Goal: Communication & Community: Participate in discussion

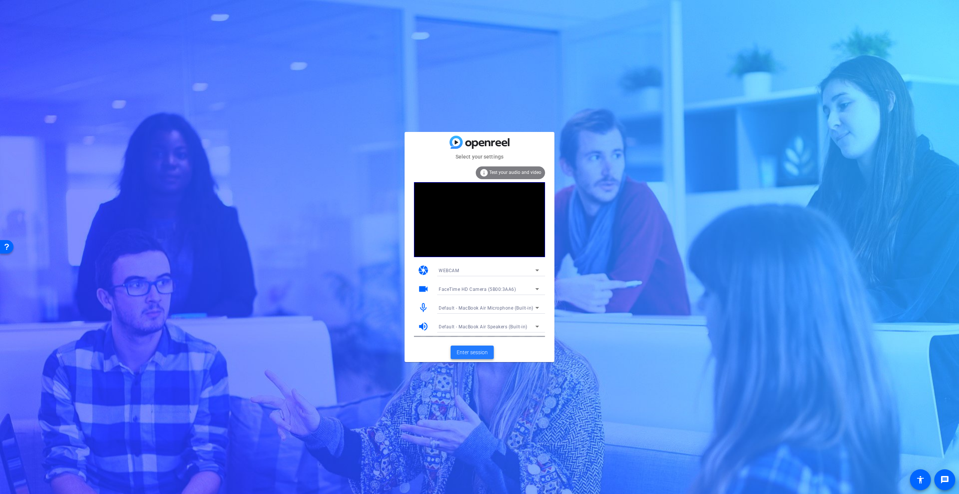
click at [476, 354] on span "Enter session" at bounding box center [472, 352] width 31 height 8
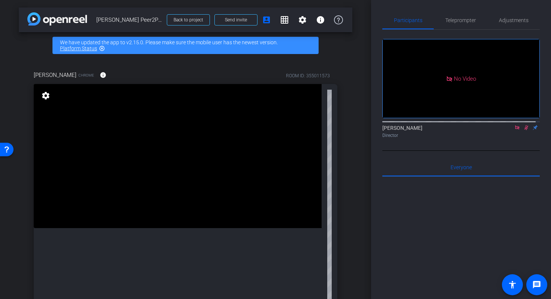
click at [515, 130] on icon at bounding box center [517, 127] width 6 height 5
click at [521, 130] on mat-icon "flip" at bounding box center [525, 127] width 9 height 7
click at [515, 130] on icon at bounding box center [517, 127] width 4 height 5
click at [227, 21] on span "Send invite" at bounding box center [236, 20] width 22 height 6
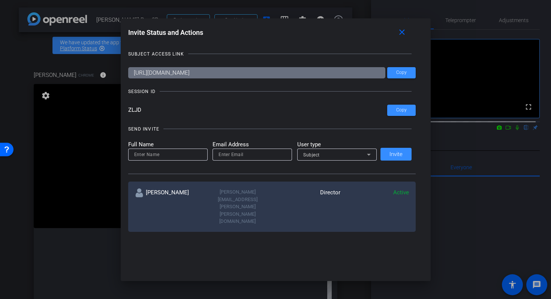
click at [169, 245] on input at bounding box center [197, 249] width 127 height 9
type input "P"
click at [142, 155] on input at bounding box center [167, 154] width 67 height 9
type input "Patrick Heeks"
click at [240, 152] on input "email" at bounding box center [251, 154] width 67 height 9
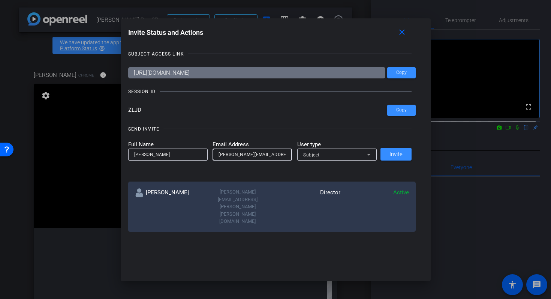
type input "patrick.heeks@gartner.com"
click at [318, 152] on span "Subject" at bounding box center [311, 154] width 16 height 5
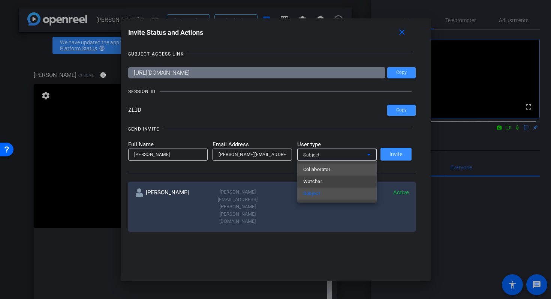
click at [319, 170] on span "Collaborator" at bounding box center [316, 169] width 27 height 9
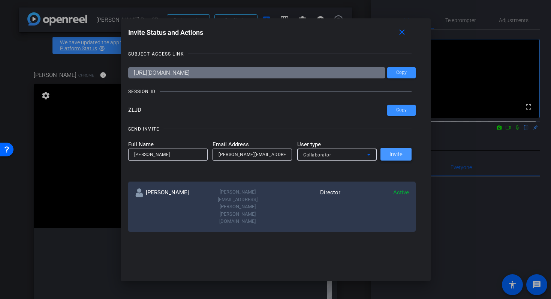
click at [390, 156] on span "Invite" at bounding box center [395, 154] width 13 height 6
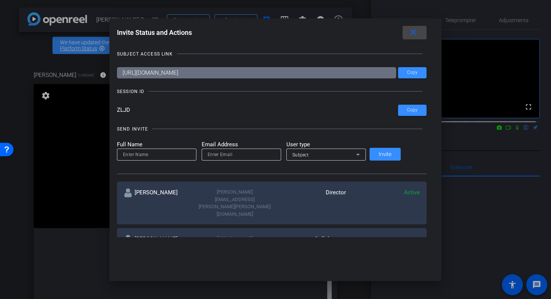
click at [408, 34] on mat-icon "close" at bounding box center [412, 32] width 9 height 9
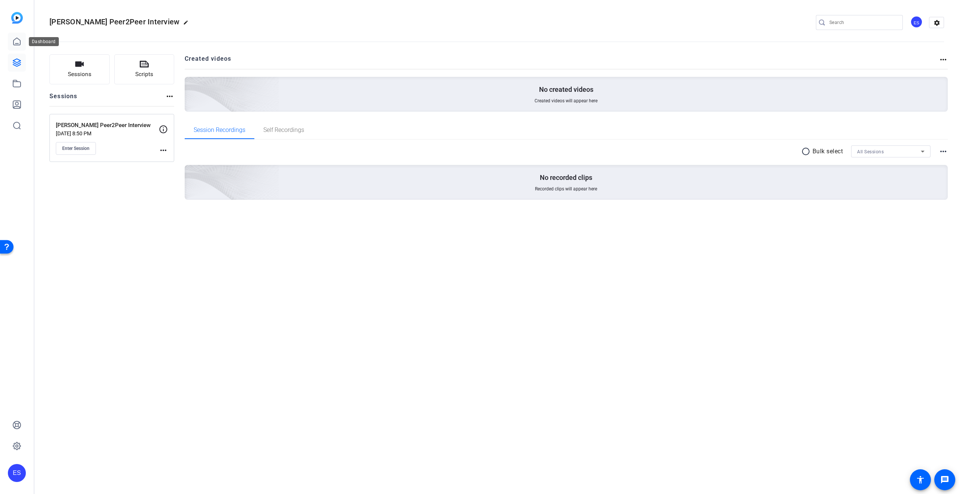
click at [19, 43] on icon at bounding box center [16, 41] width 9 height 9
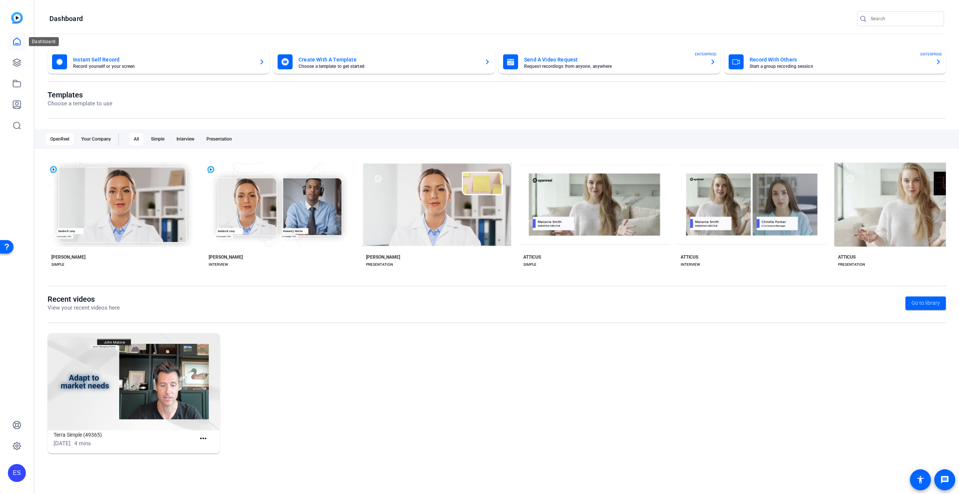
click at [19, 42] on icon at bounding box center [16, 41] width 9 height 9
click at [17, 61] on icon at bounding box center [16, 62] width 9 height 9
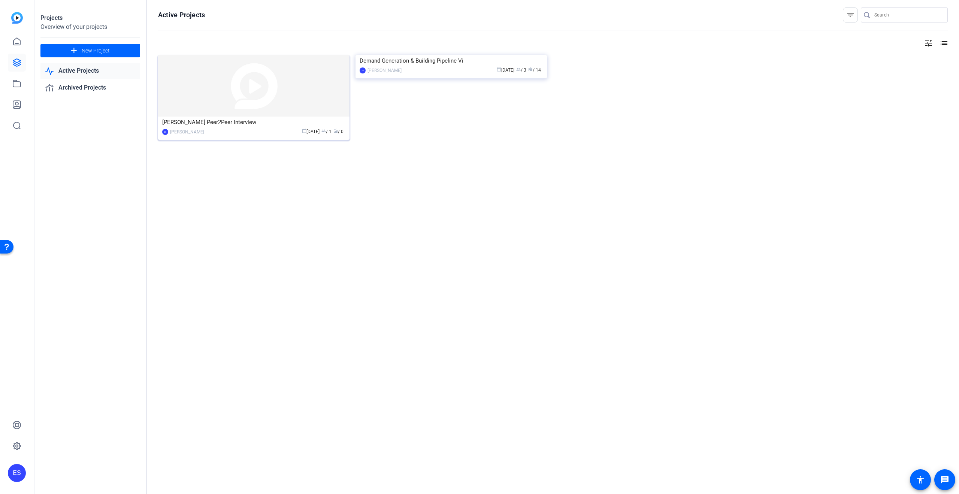
click at [286, 98] on img at bounding box center [253, 85] width 191 height 61
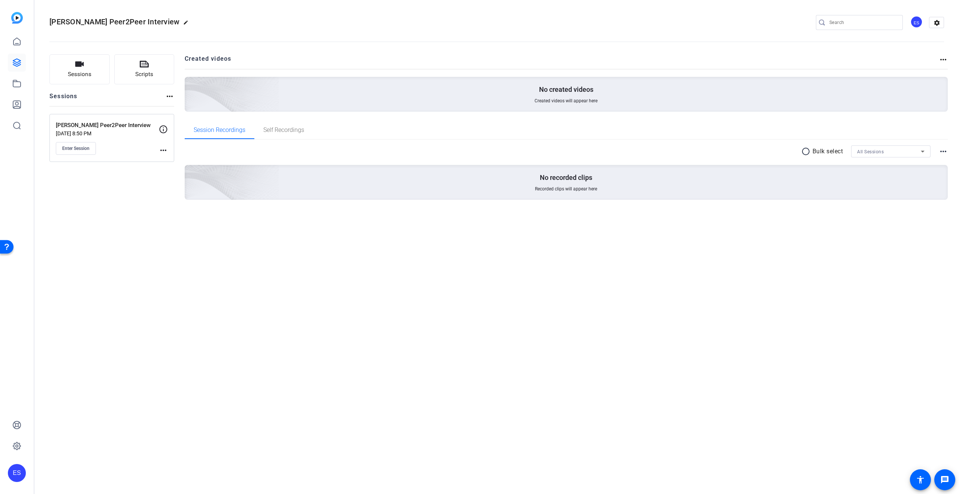
click at [162, 151] on mat-icon "more_horiz" at bounding box center [163, 150] width 9 height 9
click at [137, 203] on div at bounding box center [479, 247] width 959 height 494
click at [164, 131] on icon at bounding box center [163, 129] width 9 height 9
click at [163, 151] on mat-icon "more_horiz" at bounding box center [163, 150] width 9 height 9
click at [170, 161] on span "Edit Session" at bounding box center [182, 161] width 34 height 9
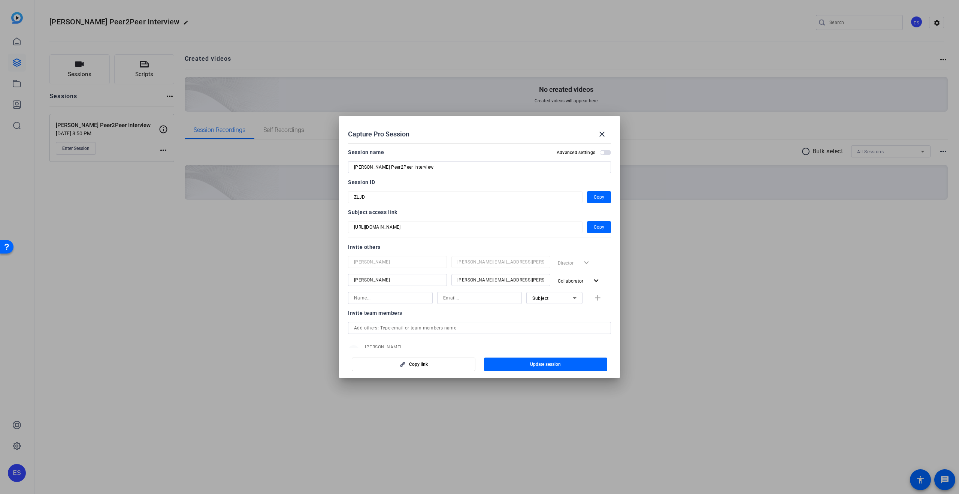
click at [582, 264] on div "Director expand_more" at bounding box center [583, 262] width 56 height 13
click at [591, 281] on mat-icon "expand_more" at bounding box center [595, 280] width 9 height 9
click at [608, 274] on div at bounding box center [479, 247] width 959 height 494
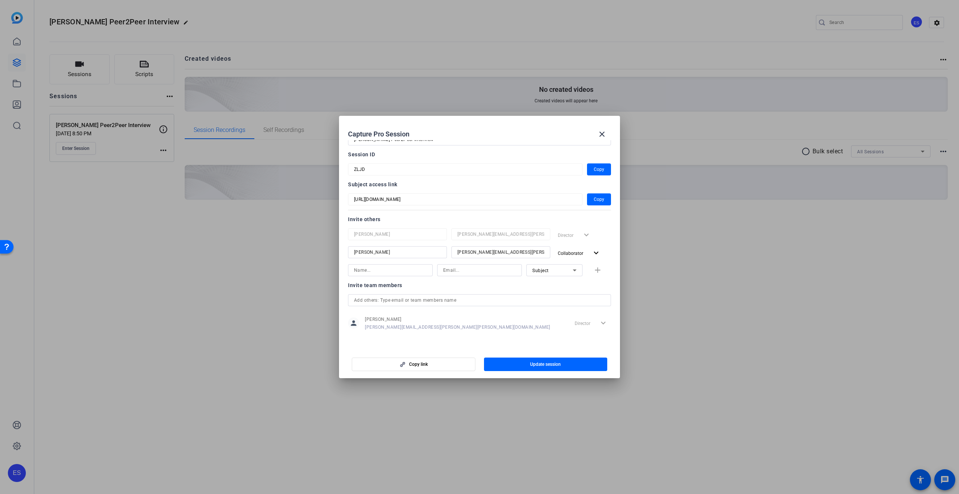
click at [603, 319] on div "Director expand_more" at bounding box center [591, 322] width 39 height 13
click at [406, 360] on span "button" at bounding box center [413, 364] width 123 height 18
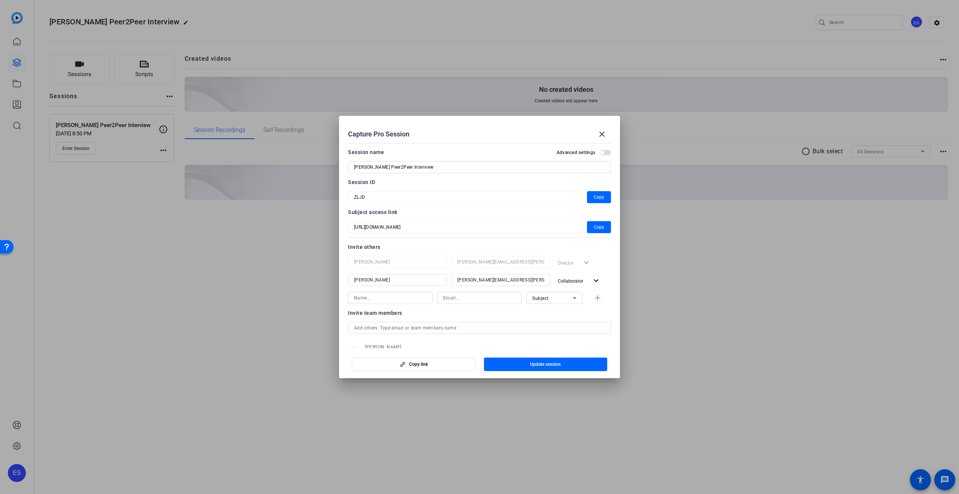
click at [400, 297] on input at bounding box center [390, 297] width 73 height 9
click at [601, 154] on span "button" at bounding box center [605, 152] width 11 height 5
click at [392, 299] on input at bounding box center [390, 297] width 73 height 9
click at [552, 296] on div "Subject" at bounding box center [552, 297] width 40 height 9
click at [467, 317] on div at bounding box center [479, 247] width 959 height 494
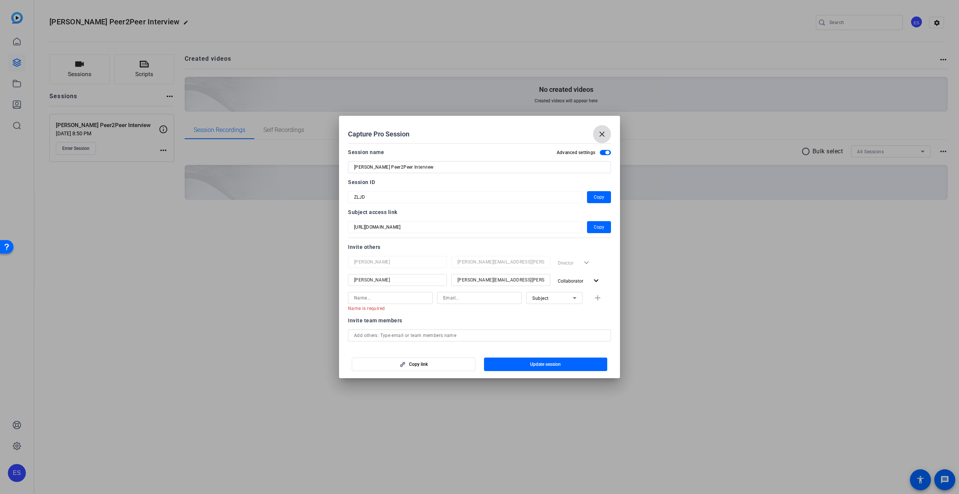
click at [599, 132] on mat-icon "close" at bounding box center [601, 134] width 9 height 9
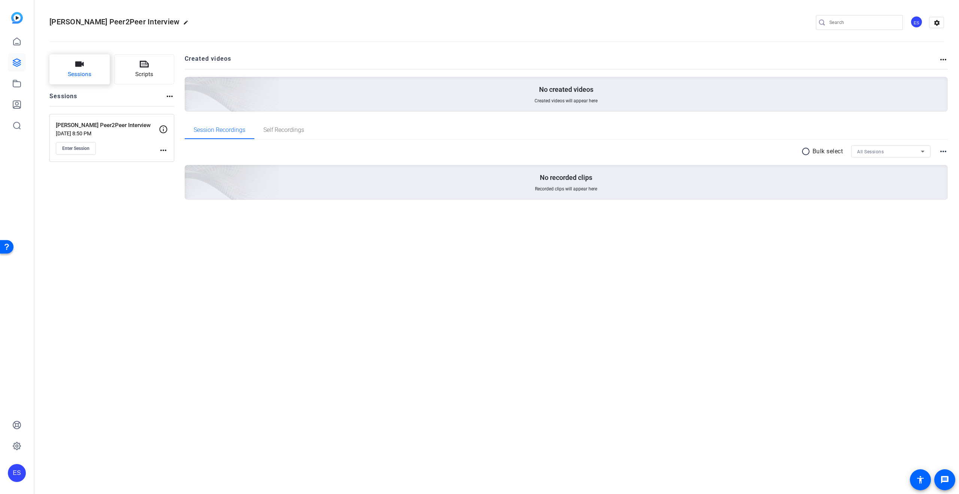
click at [88, 68] on button "Sessions" at bounding box center [79, 69] width 60 height 30
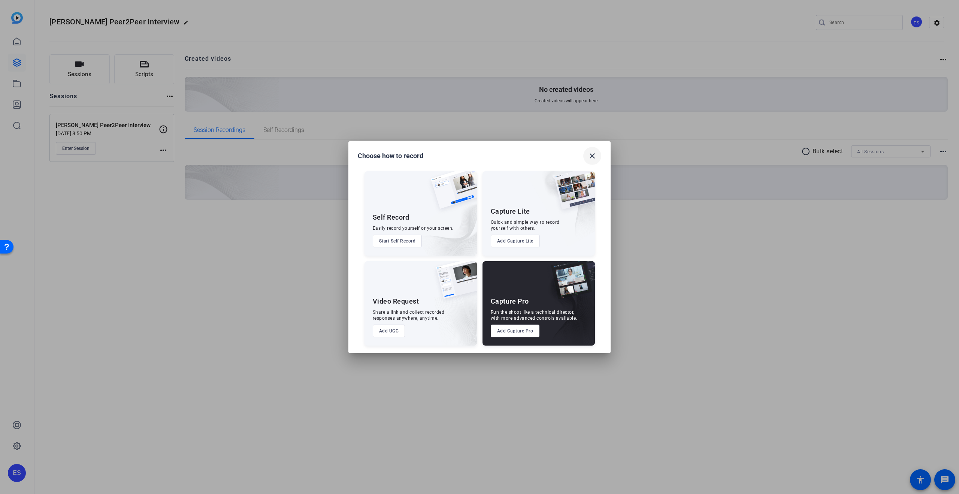
click at [592, 158] on mat-icon "close" at bounding box center [592, 155] width 9 height 9
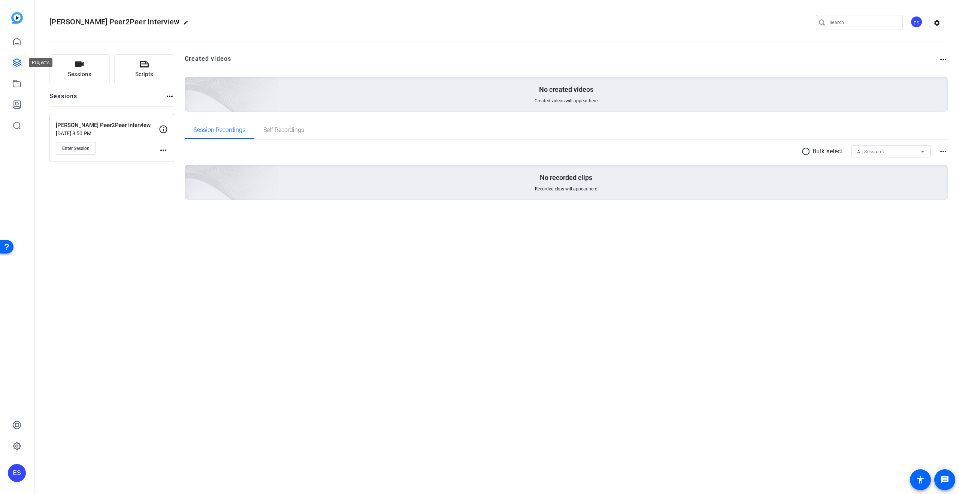
click at [16, 70] on link at bounding box center [17, 63] width 18 height 18
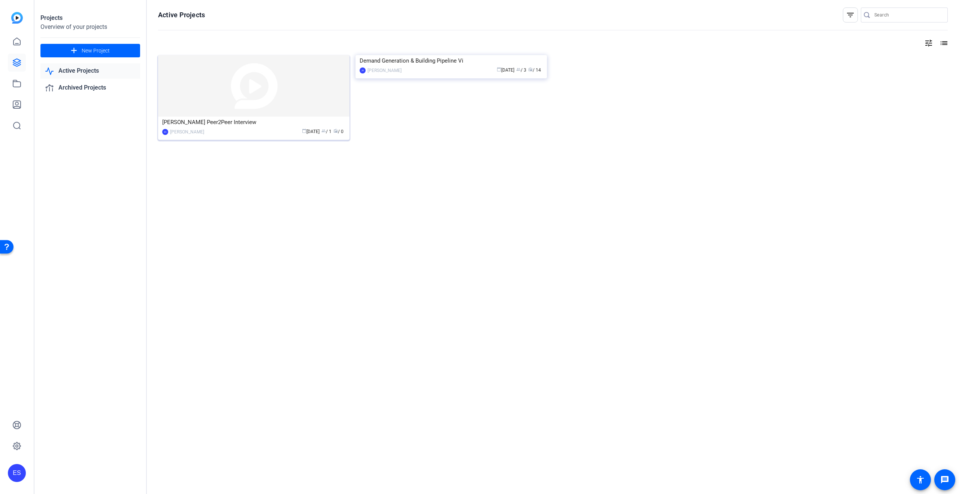
click at [278, 93] on img at bounding box center [253, 85] width 191 height 61
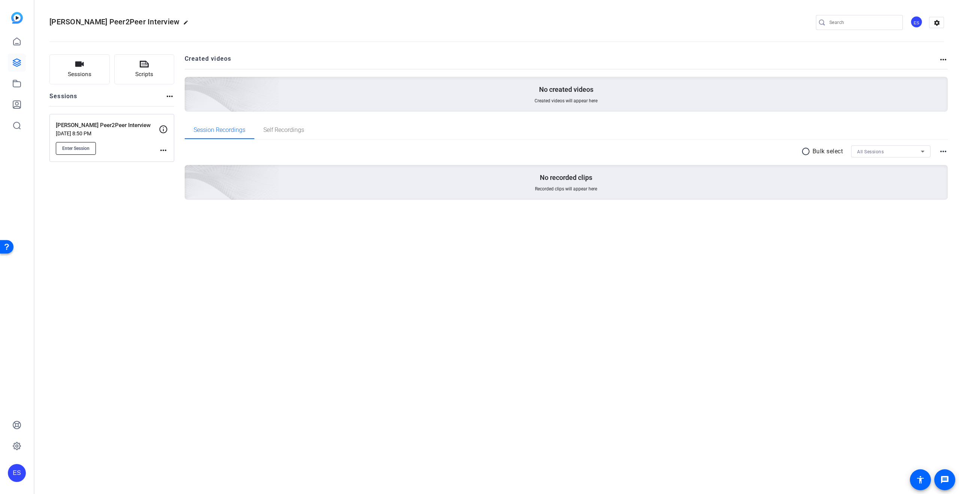
click at [87, 151] on button "Enter Session" at bounding box center [76, 148] width 40 height 13
click at [160, 151] on mat-icon "more_horiz" at bounding box center [163, 150] width 9 height 9
click at [164, 131] on div at bounding box center [479, 247] width 959 height 494
click at [163, 133] on icon at bounding box center [164, 129] width 8 height 8
click at [150, 196] on div "Sessions Scripts Sessions more_horiz Christie Dziubek Peer2Peer Interview Aug 0…" at bounding box center [111, 138] width 125 height 169
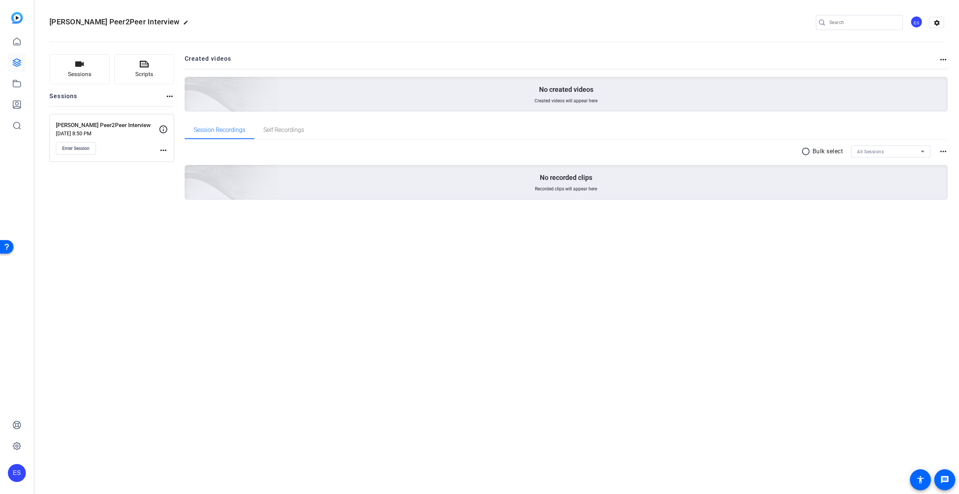
click at [869, 149] on span "All Sessions" at bounding box center [870, 151] width 27 height 5
click at [870, 182] on span "Christie Dziubek Peer2Peer Interview" at bounding box center [890, 178] width 67 height 9
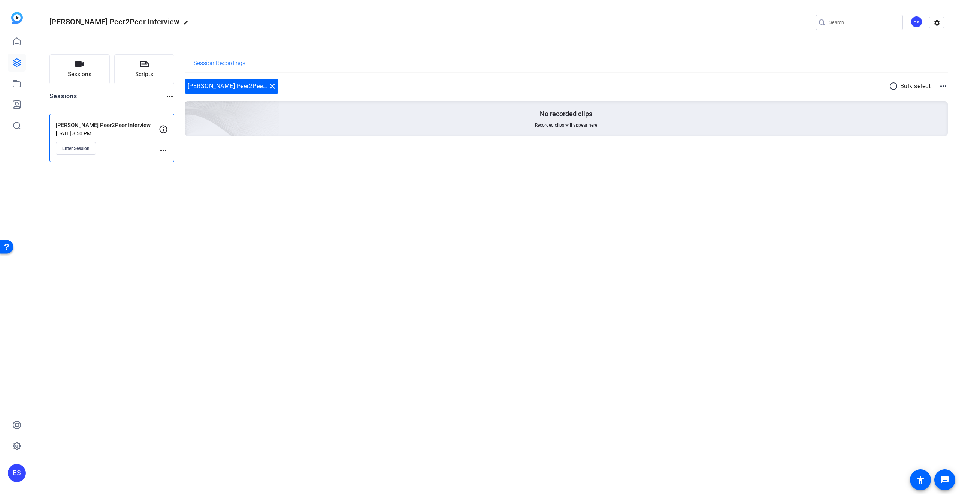
click at [317, 214] on div "Christie Dziubek Peer2Peer Interview edit ES settings Sessions Scripts Sessions…" at bounding box center [496, 247] width 924 height 494
click at [947, 88] on mat-icon "more_horiz" at bounding box center [943, 86] width 9 height 9
click at [947, 88] on div at bounding box center [479, 247] width 959 height 494
click at [946, 88] on mat-icon "more_horiz" at bounding box center [943, 86] width 9 height 9
click at [714, 249] on div at bounding box center [479, 247] width 959 height 494
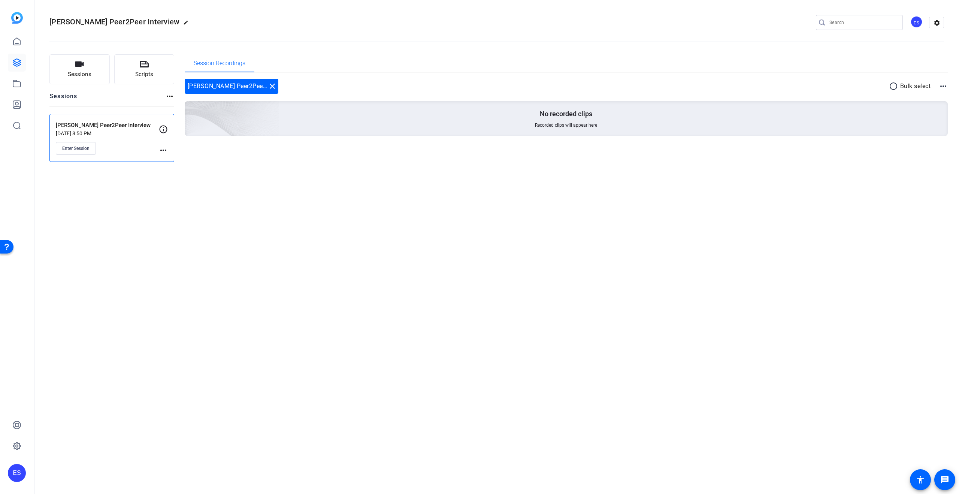
click at [155, 187] on div "Christie Dziubek Peer2Peer Interview edit ES settings Sessions Scripts Sessions…" at bounding box center [496, 247] width 924 height 494
click at [224, 163] on div "Sessions Scripts Sessions more_horiz Christie Dziubek Peer2Peer Interview Aug 0…" at bounding box center [496, 108] width 924 height 126
click at [170, 99] on mat-icon "more_horiz" at bounding box center [169, 96] width 9 height 9
click at [234, 203] on div at bounding box center [479, 247] width 959 height 494
click at [634, 242] on div "Christie Dziubek Peer2Peer Interview edit ES settings Sessions Scripts Sessions…" at bounding box center [496, 247] width 924 height 494
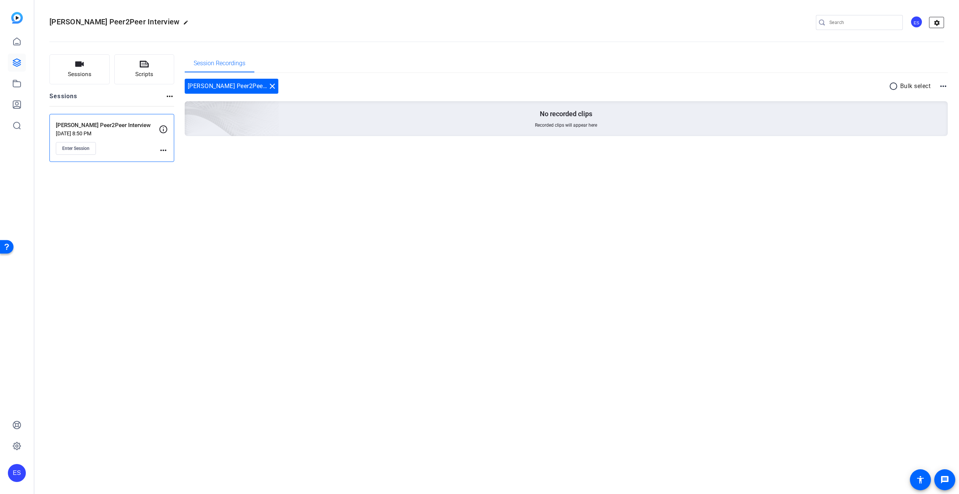
click at [933, 19] on mat-icon "settings" at bounding box center [936, 22] width 15 height 11
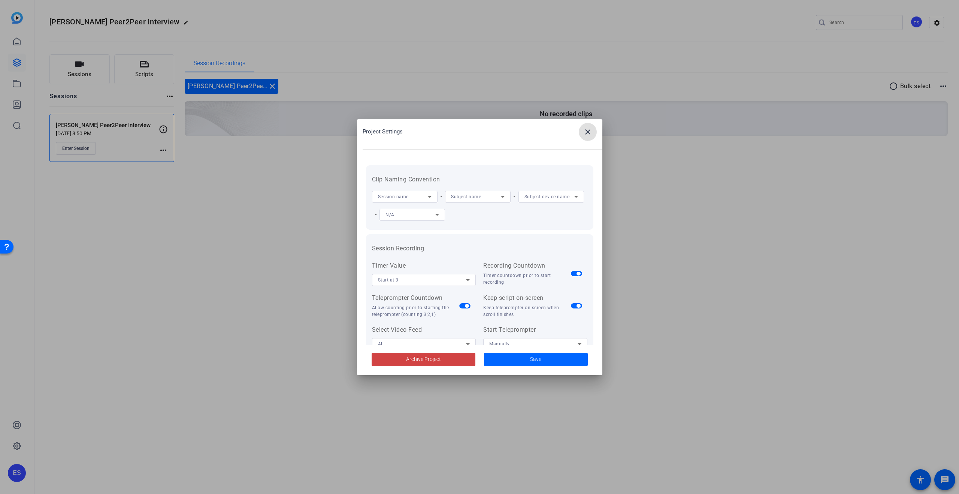
click at [431, 197] on icon at bounding box center [429, 196] width 9 height 9
click at [490, 179] on div at bounding box center [479, 247] width 959 height 494
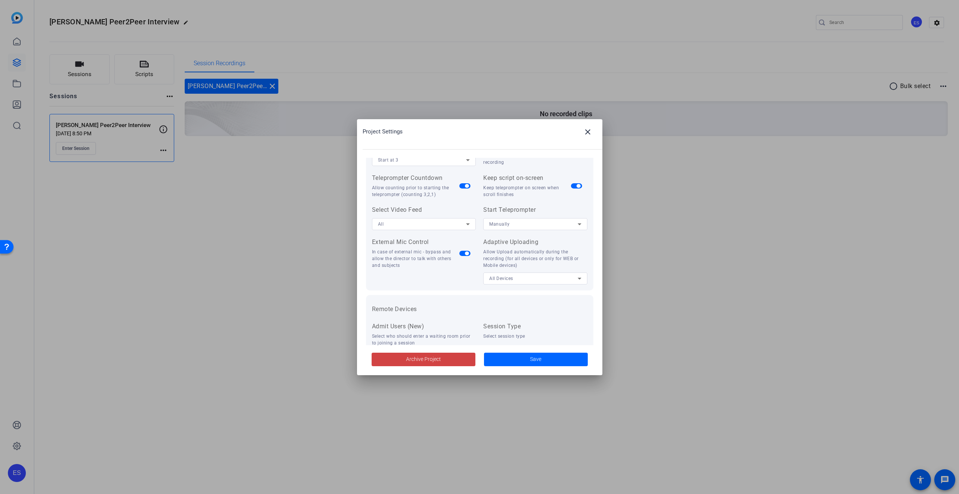
scroll to position [155, 0]
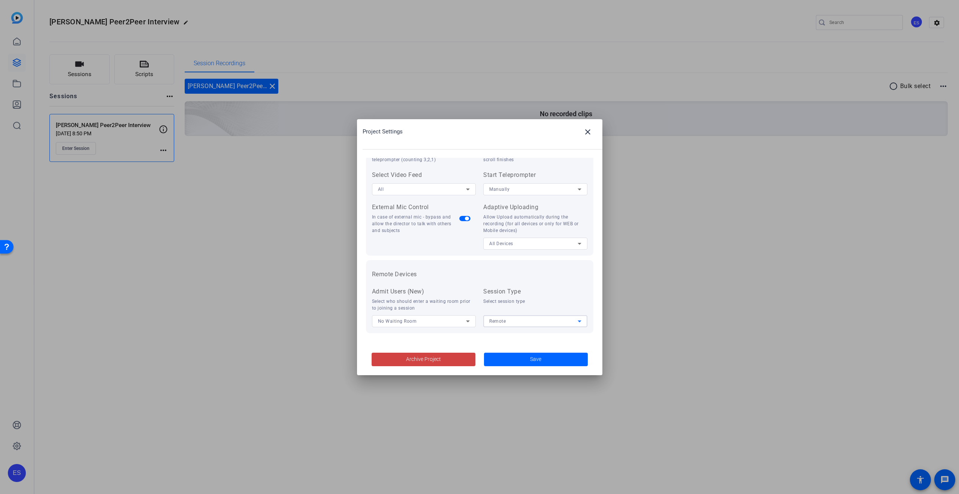
click at [516, 321] on div "Remote" at bounding box center [533, 320] width 88 height 9
click at [521, 270] on div at bounding box center [479, 247] width 959 height 494
click at [466, 321] on icon at bounding box center [468, 321] width 4 height 2
click at [459, 282] on div at bounding box center [479, 247] width 959 height 494
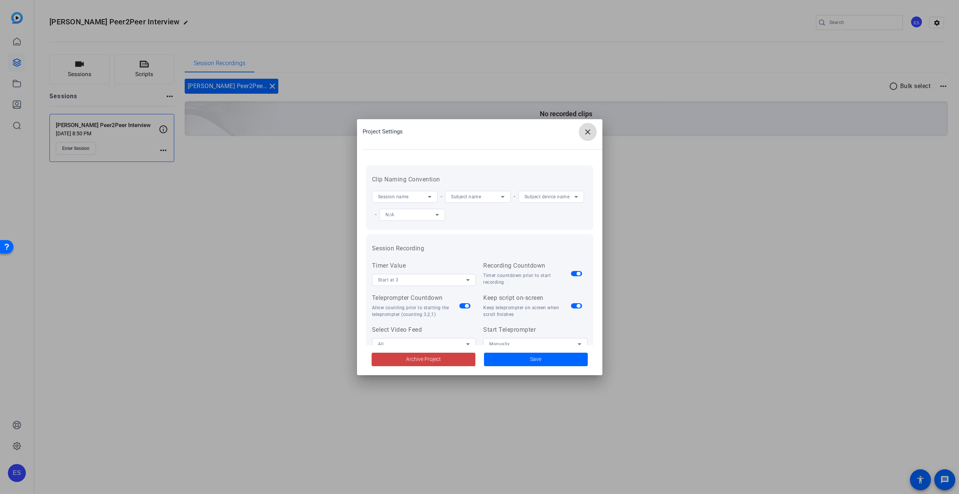
click at [587, 134] on mat-icon "close" at bounding box center [587, 131] width 9 height 9
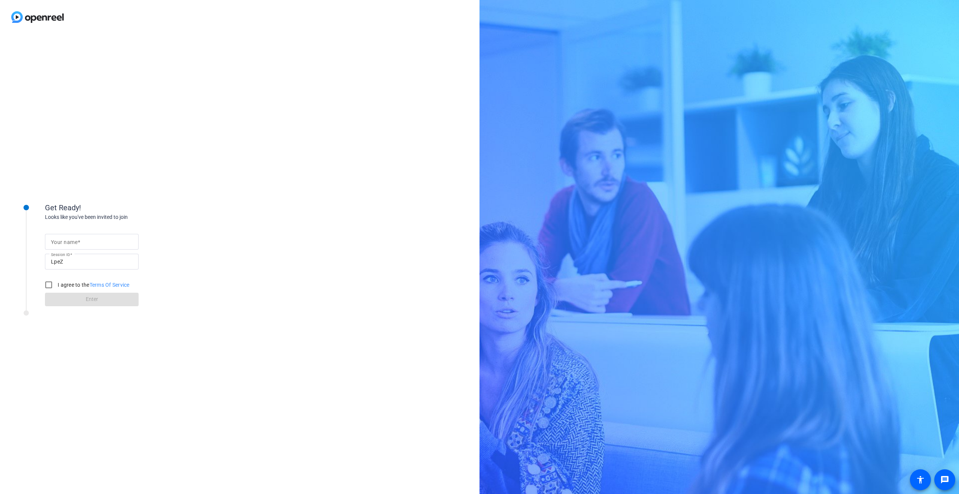
click at [108, 242] on input "Your name" at bounding box center [92, 241] width 82 height 9
type input "[PERSON_NAME]"
click at [48, 285] on input "I agree to the Terms Of Service" at bounding box center [48, 284] width 15 height 15
checkbox input "true"
click at [69, 302] on span at bounding box center [92, 299] width 94 height 18
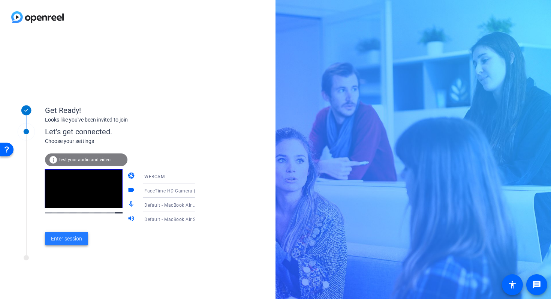
click at [70, 240] on span "Enter session" at bounding box center [66, 238] width 31 height 8
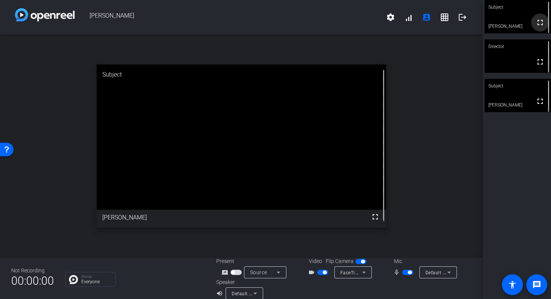
click at [536, 24] on mat-icon "fullscreen" at bounding box center [539, 22] width 9 height 9
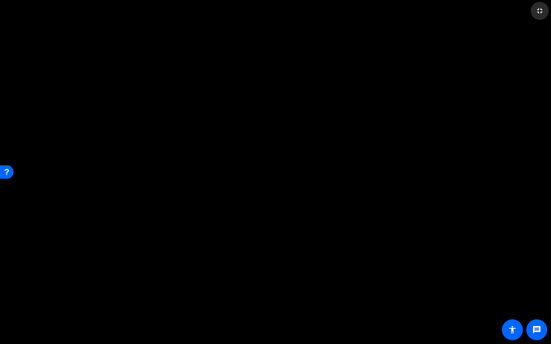
click at [539, 14] on mat-icon "fullscreen_exit" at bounding box center [539, 10] width 9 height 9
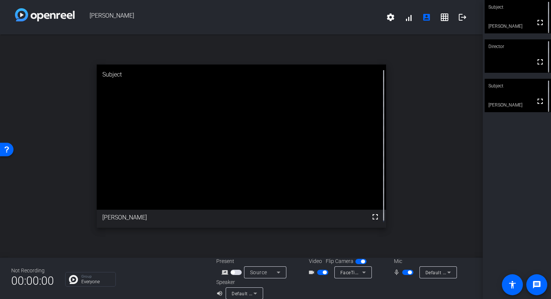
scroll to position [9, 0]
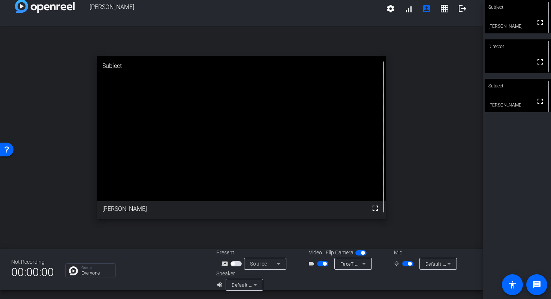
click at [217, 284] on mat-icon "volume_up" at bounding box center [220, 284] width 9 height 9
click at [216, 286] on mat-icon "volume_up" at bounding box center [220, 284] width 9 height 9
click at [403, 264] on span "button" at bounding box center [407, 263] width 11 height 5
click at [408, 264] on span "button" at bounding box center [410, 263] width 4 height 4
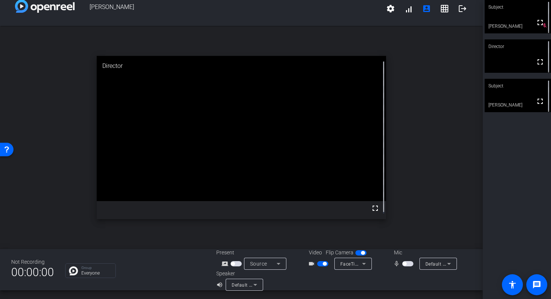
click at [322, 264] on span "button" at bounding box center [324, 263] width 4 height 4
click at [320, 264] on button "button" at bounding box center [322, 263] width 11 height 5
click at [322, 264] on span "button" at bounding box center [324, 263] width 4 height 4
click at [320, 264] on span "button" at bounding box center [322, 263] width 11 height 5
click at [403, 263] on span "button" at bounding box center [404, 263] width 4 height 4
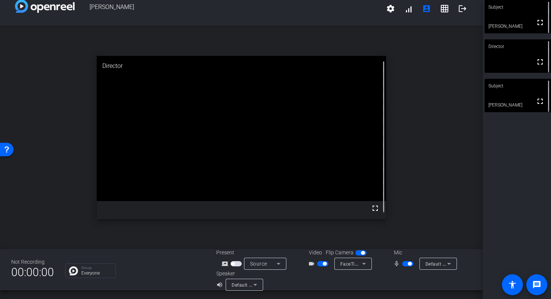
click at [405, 266] on span "button" at bounding box center [407, 263] width 11 height 5
click at [405, 265] on span "button" at bounding box center [407, 263] width 11 height 5
click at [408, 264] on span "button" at bounding box center [410, 263] width 4 height 4
click at [405, 264] on span "button" at bounding box center [407, 263] width 11 height 5
click at [419, 212] on div "open_in_new Director fullscreen" at bounding box center [241, 137] width 482 height 223
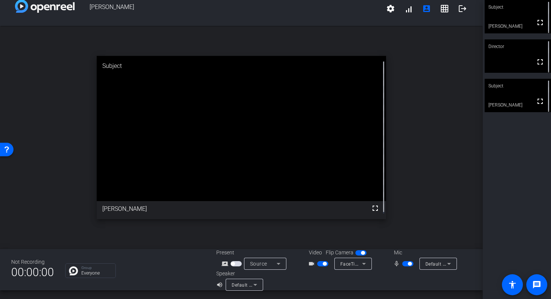
click at [402, 264] on span "button" at bounding box center [407, 263] width 11 height 5
click at [322, 263] on span "button" at bounding box center [324, 263] width 4 height 4
click at [321, 263] on span "button" at bounding box center [322, 263] width 11 height 5
click at [406, 263] on span "button" at bounding box center [407, 263] width 11 height 5
click at [408, 263] on span "button" at bounding box center [410, 263] width 4 height 4
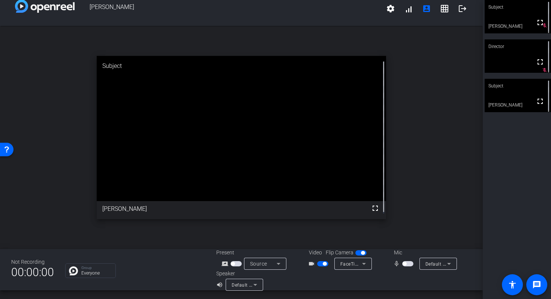
click at [404, 263] on span "button" at bounding box center [407, 263] width 11 height 5
click at [414, 215] on div "open_in_new Director fullscreen" at bounding box center [241, 137] width 482 height 223
click at [152, 246] on div "open_in_new Director fullscreen" at bounding box center [241, 137] width 482 height 223
click at [167, 242] on div "open_in_new Director fullscreen" at bounding box center [241, 137] width 482 height 223
click at [157, 256] on div "Not Recording 00:00:00 Group Everyone Present screen_share_outline Source Video…" at bounding box center [241, 269] width 482 height 41
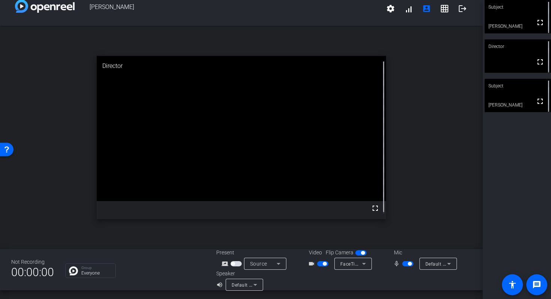
click at [174, 245] on div "open_in_new Director fullscreen" at bounding box center [241, 137] width 482 height 223
click at [405, 265] on span "button" at bounding box center [407, 263] width 11 height 5
click at [390, 160] on div "open_in_new Subject fullscreen [PERSON_NAME]" at bounding box center [241, 137] width 482 height 223
click at [402, 264] on span "button" at bounding box center [404, 263] width 4 height 4
click at [402, 264] on span "button" at bounding box center [407, 263] width 11 height 5
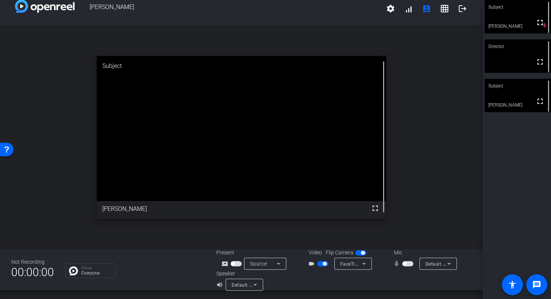
click at [402, 264] on span "button" at bounding box center [404, 263] width 4 height 4
click at [411, 232] on div "open_in_new Director fullscreen" at bounding box center [241, 137] width 482 height 223
click at [414, 214] on div "open_in_new Director fullscreen" at bounding box center [241, 137] width 482 height 223
click at [403, 265] on span "button" at bounding box center [407, 263] width 11 height 5
click at [403, 264] on span "button" at bounding box center [407, 263] width 11 height 5
